Goal: Information Seeking & Learning: Learn about a topic

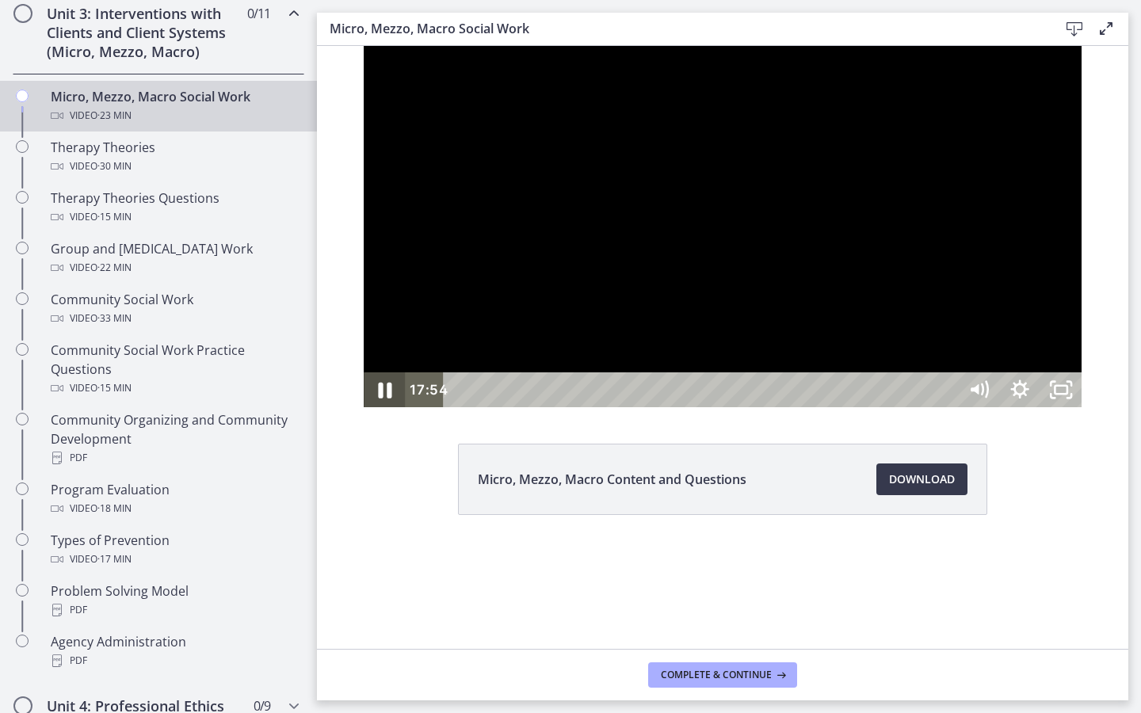
click at [360, 411] on icon "Pause" at bounding box center [384, 390] width 49 height 42
click at [365, 407] on icon "Play Video" at bounding box center [385, 389] width 41 height 35
click at [360, 411] on icon "Pause" at bounding box center [384, 390] width 49 height 42
click at [365, 407] on icon "Play Video" at bounding box center [385, 389] width 41 height 35
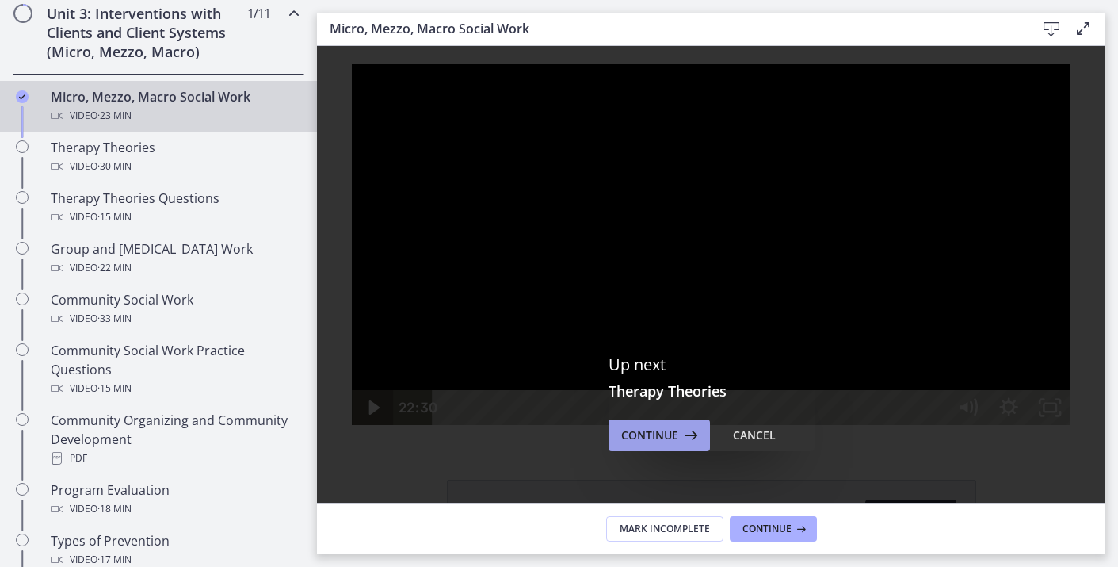
click at [656, 429] on span "Continue" at bounding box center [649, 435] width 57 height 19
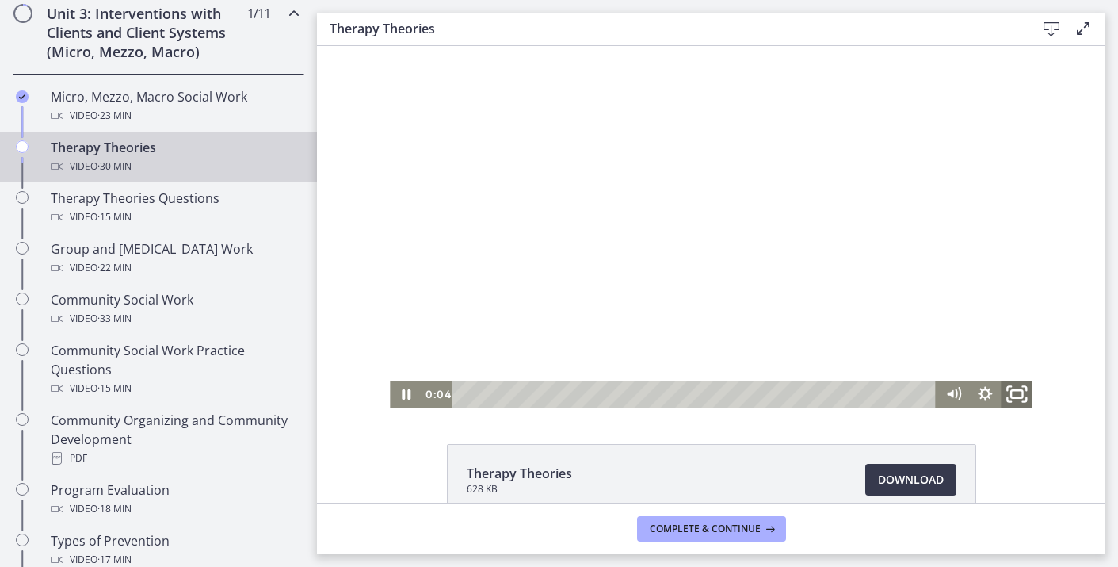
click at [1019, 391] on icon "Fullscreen" at bounding box center [1017, 394] width 38 height 32
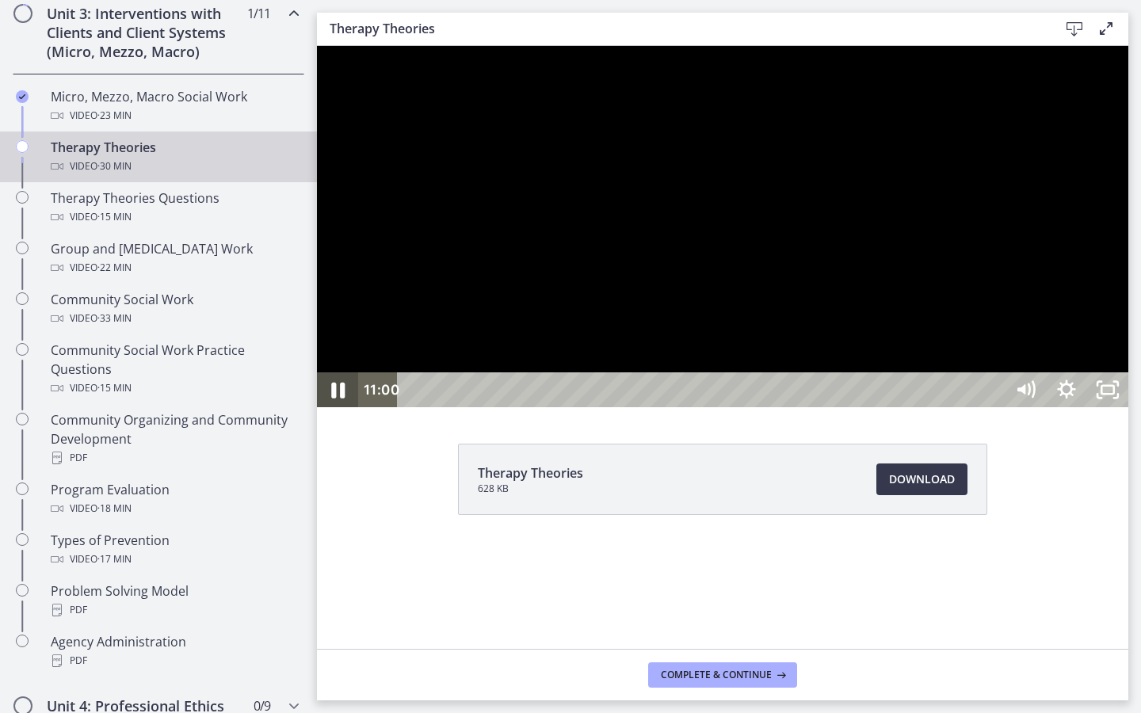
click at [334, 411] on icon "Pause" at bounding box center [337, 390] width 49 height 42
click at [345, 411] on icon "Play Video" at bounding box center [339, 390] width 49 height 42
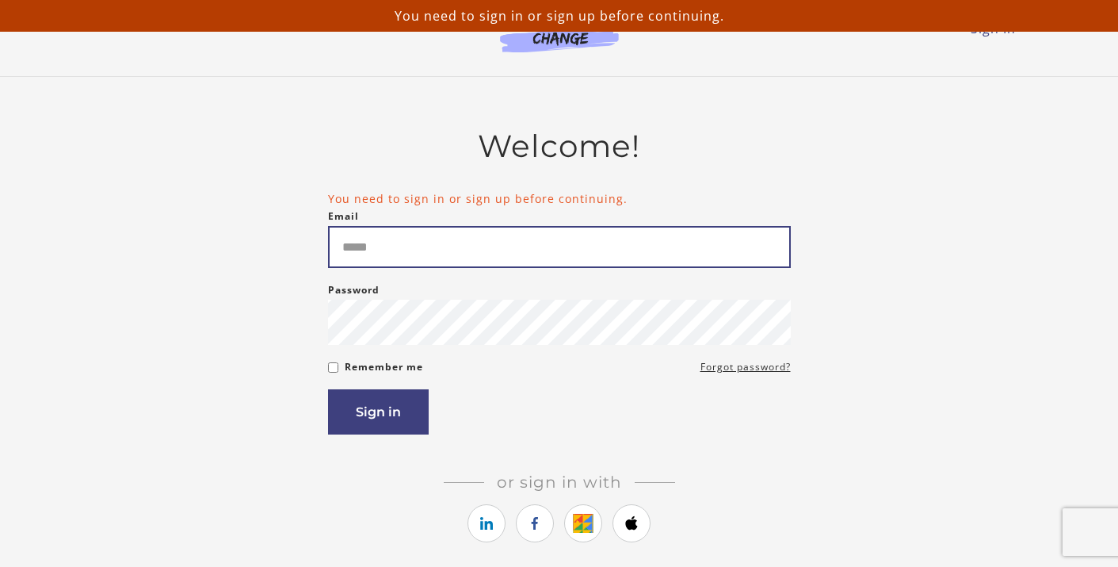
click at [392, 260] on input "Email" at bounding box center [559, 247] width 463 height 42
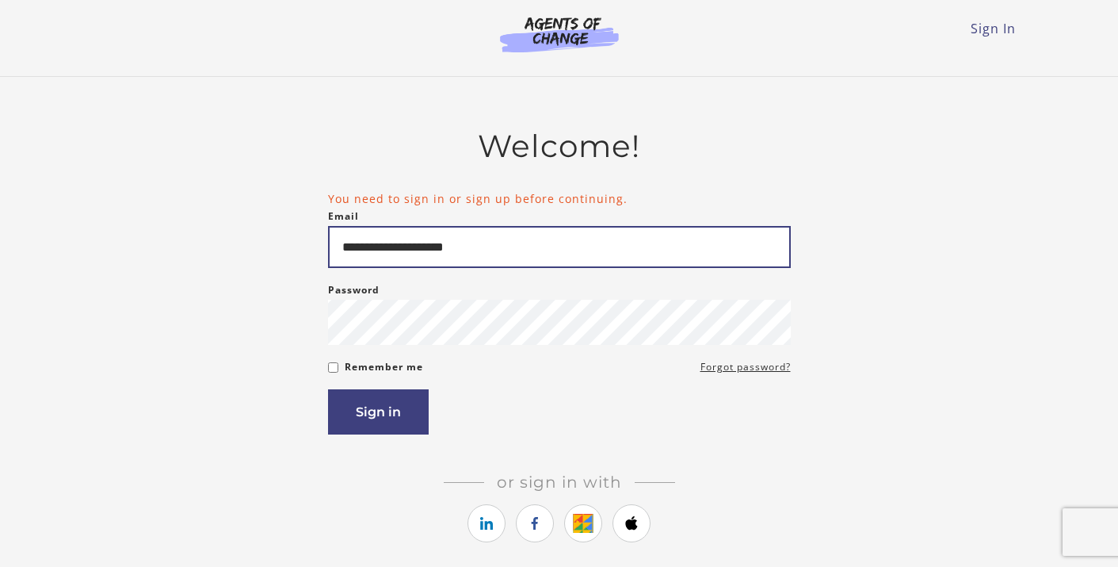
type input "**********"
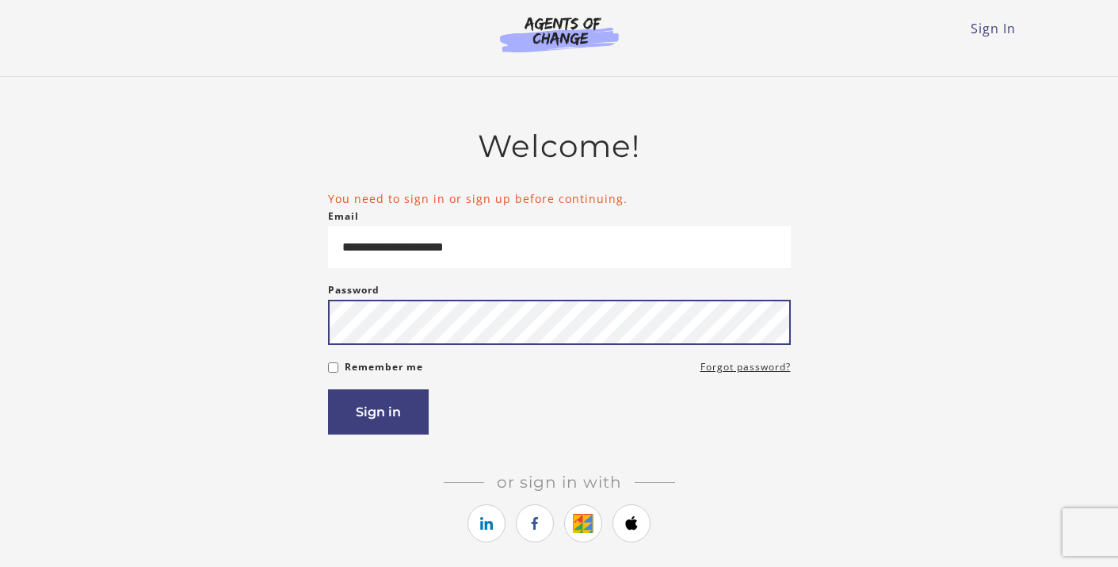
click at [328, 389] on button "Sign in" at bounding box center [378, 411] width 101 height 45
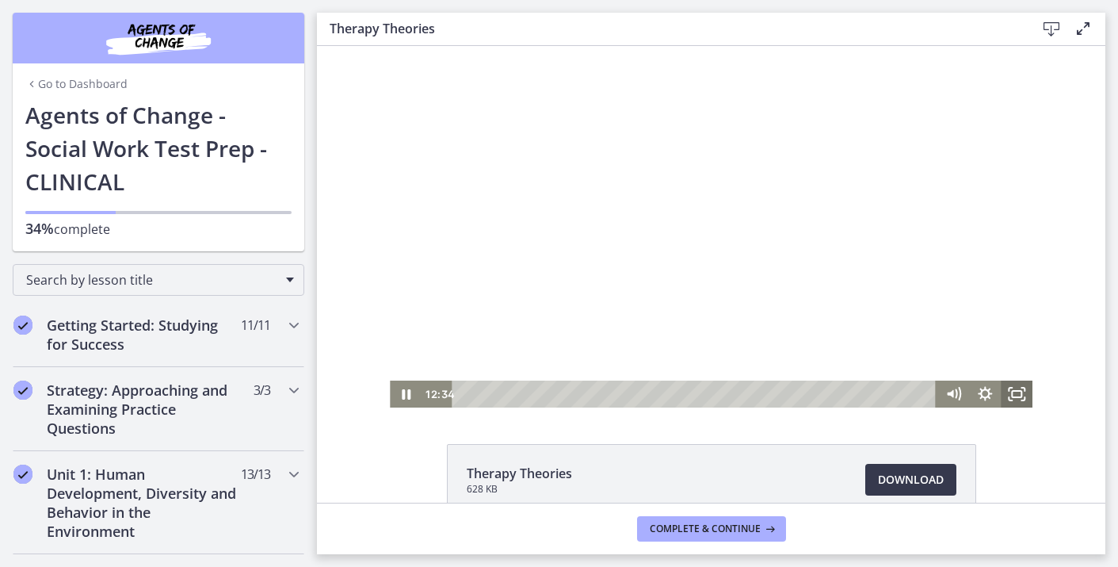
click at [1025, 397] on icon "Fullscreen" at bounding box center [1017, 393] width 32 height 27
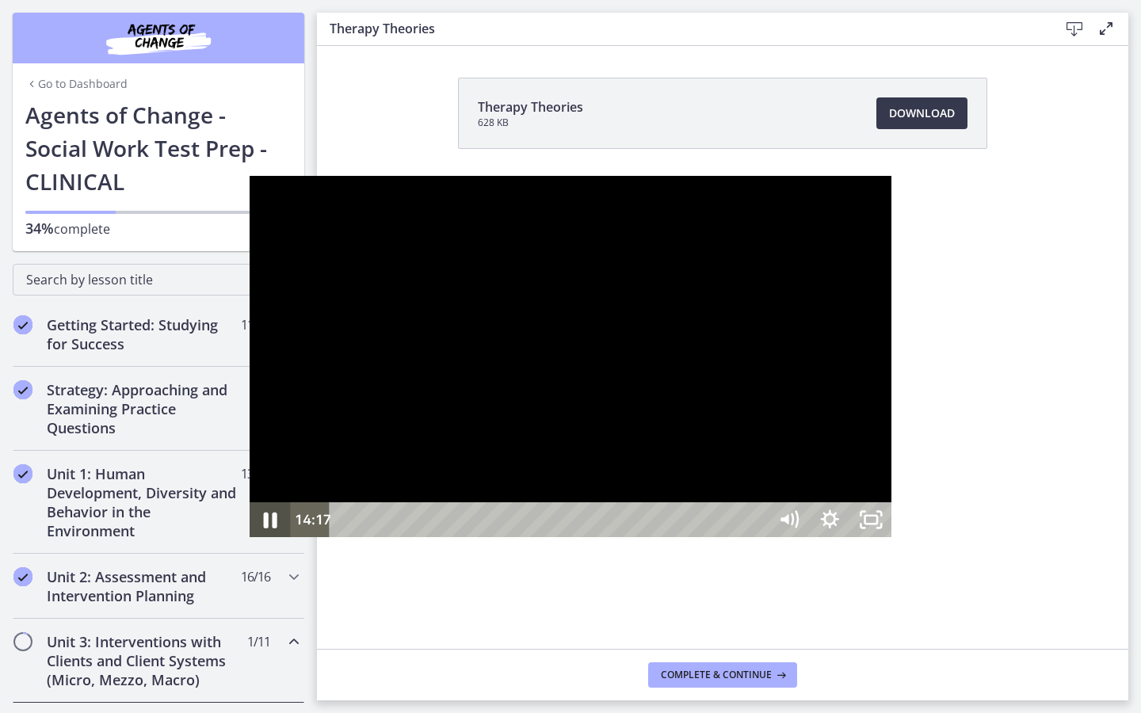
click at [245, 541] on icon "Pause" at bounding box center [269, 520] width 49 height 42
click at [247, 541] on icon "Play Video" at bounding box center [271, 520] width 49 height 42
click at [250, 537] on icon "Pause" at bounding box center [270, 519] width 41 height 35
click at [251, 537] on icon "Play Video" at bounding box center [271, 519] width 41 height 35
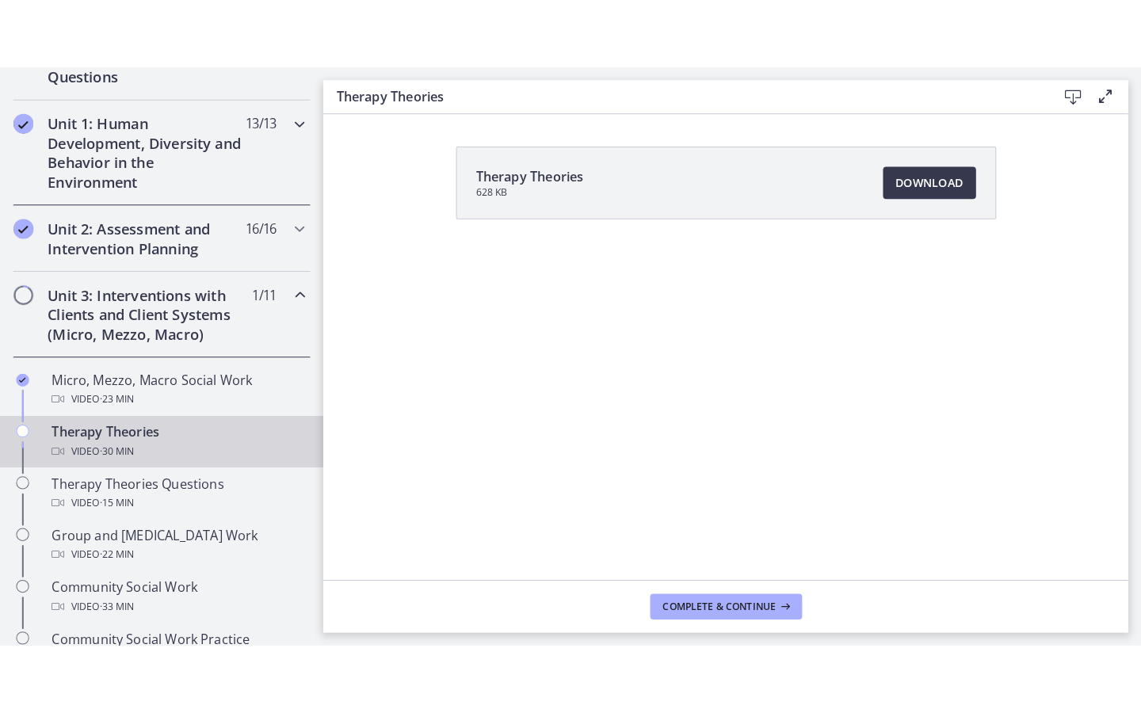
scroll to position [430, 0]
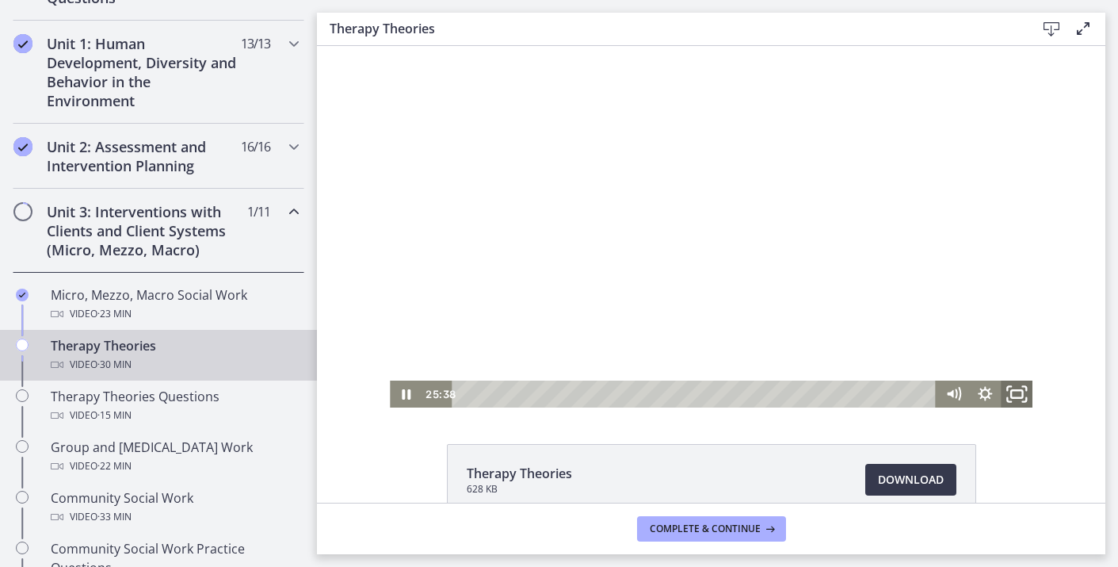
click at [1014, 396] on icon "Fullscreen" at bounding box center [1017, 394] width 38 height 32
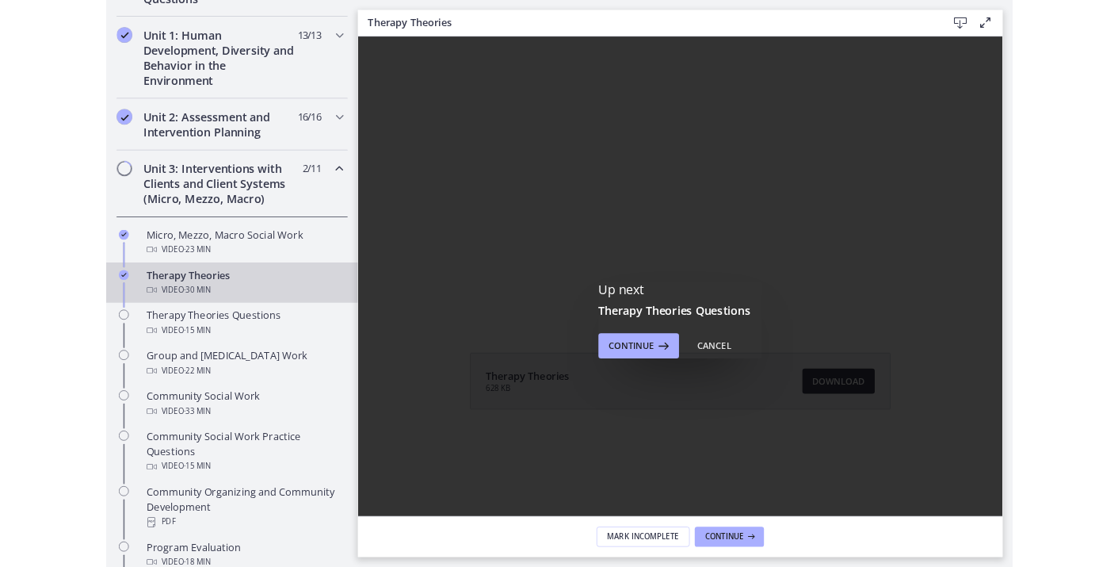
scroll to position [0, 0]
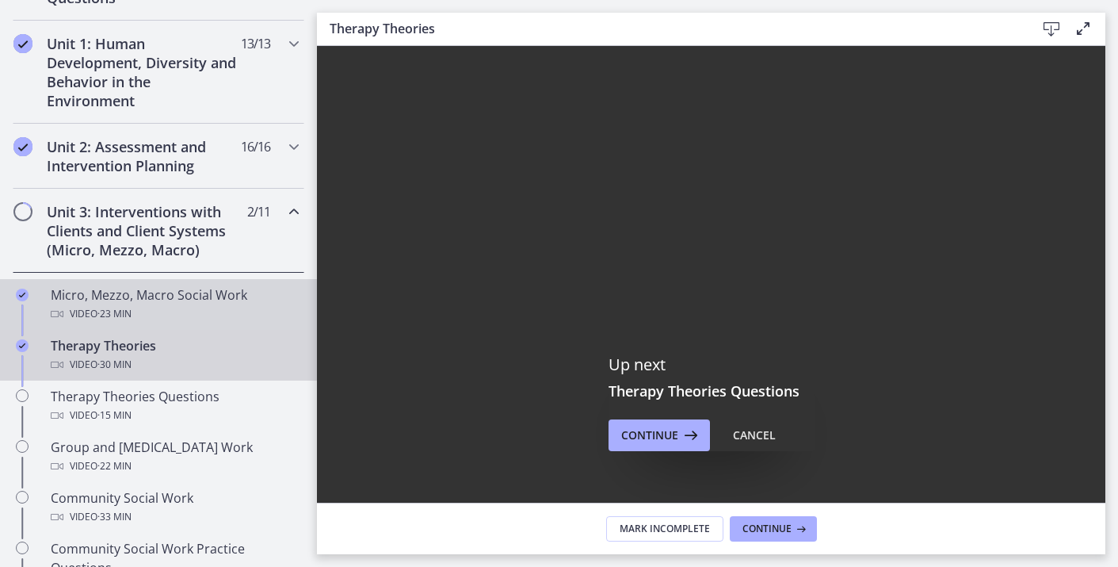
click at [207, 311] on div "Video · 23 min" at bounding box center [174, 313] width 247 height 19
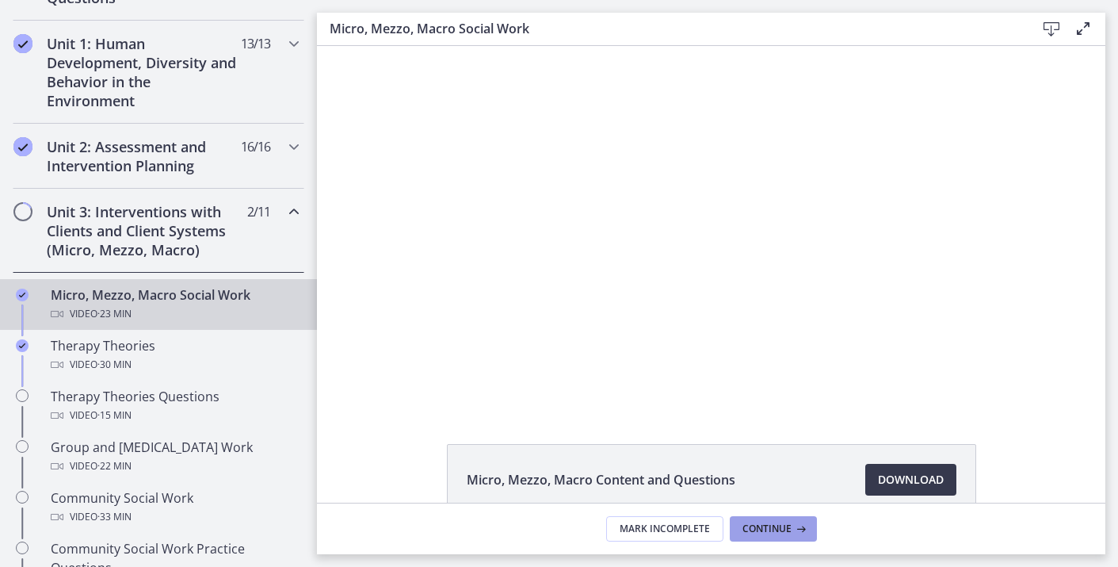
click at [780, 535] on button "Continue" at bounding box center [773, 528] width 87 height 25
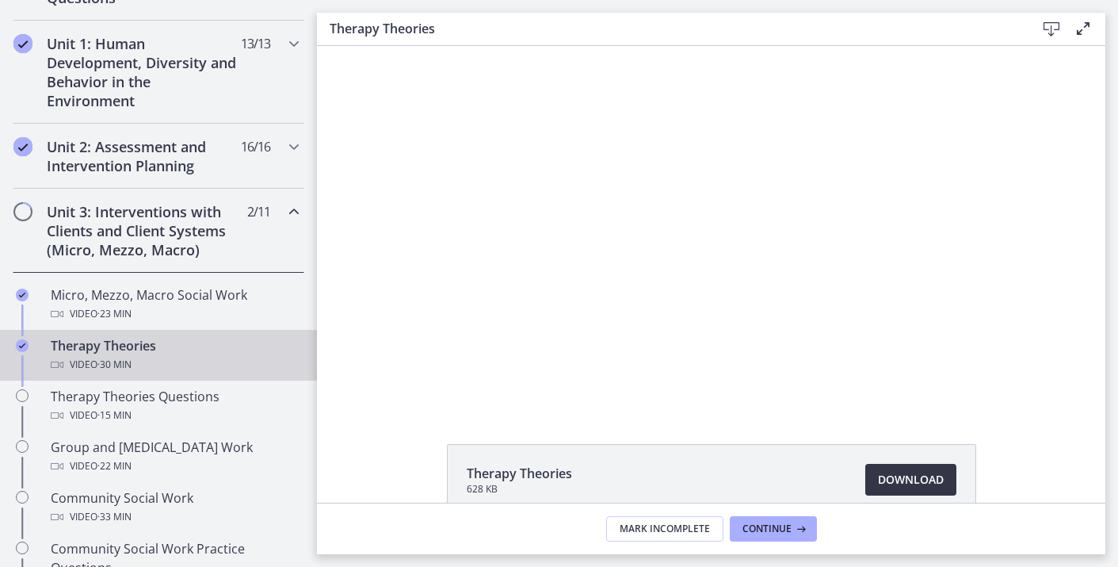
click at [918, 490] on link "Download Opens in a new window" at bounding box center [910, 480] width 91 height 32
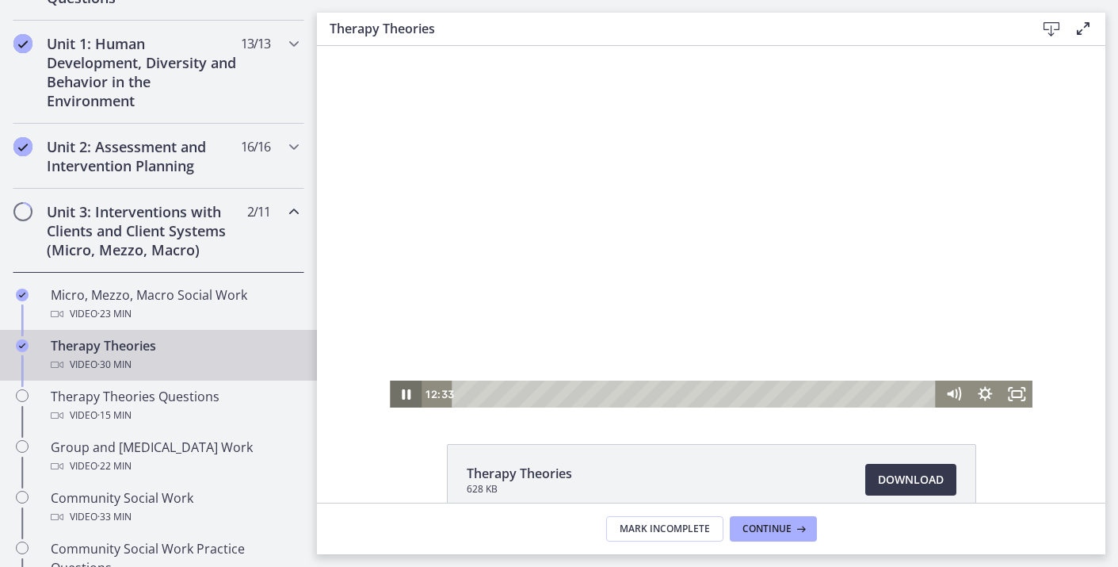
click at [400, 387] on icon "Pause" at bounding box center [406, 393] width 32 height 27
